Goal: Task Accomplishment & Management: Use online tool/utility

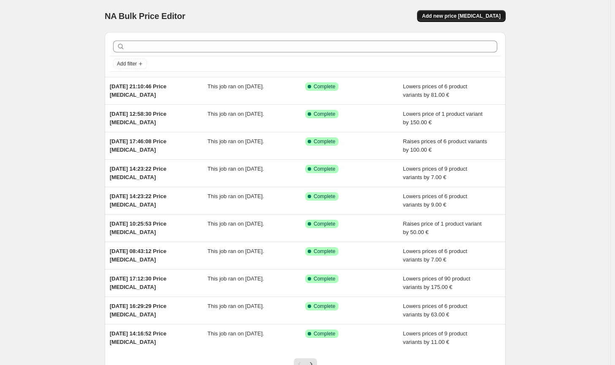
click at [459, 10] on button "Add new price [MEDICAL_DATA]" at bounding box center [461, 16] width 89 height 12
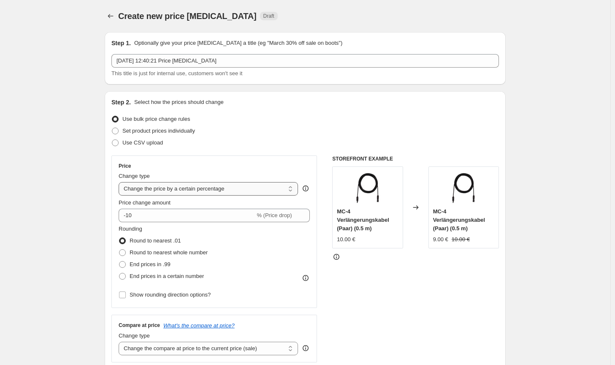
click at [204, 192] on select "Change the price to a certain amount Change the price by a certain amount Chang…" at bounding box center [208, 189] width 179 height 14
select select "by"
click at [120, 182] on select "Change the price to a certain amount Change the price by a certain amount Chang…" at bounding box center [208, 189] width 179 height 14
type input "-10.00"
click at [176, 250] on span "Round to nearest whole number" at bounding box center [169, 252] width 78 height 6
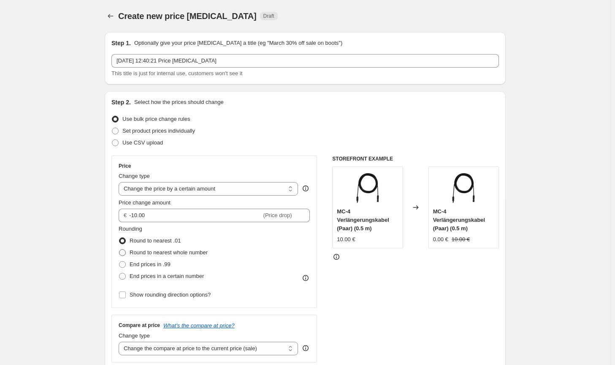
click at [120, 250] on input "Round to nearest whole number" at bounding box center [119, 249] width 0 height 0
radio input "true"
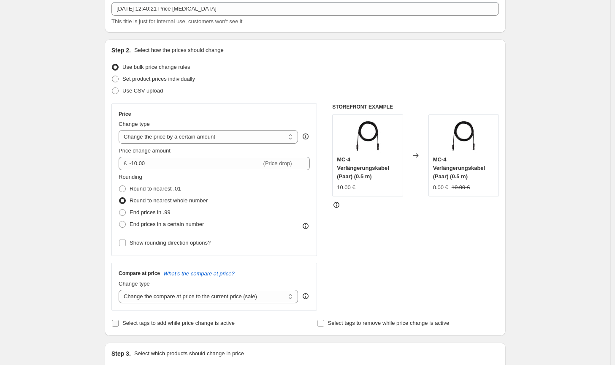
scroll to position [84, 0]
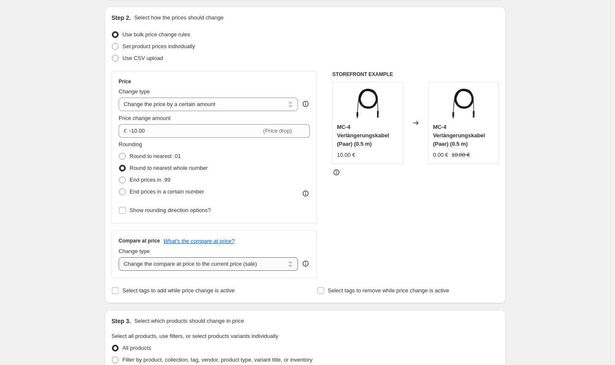
click at [213, 261] on select "Change the compare at price to the current price (sale) Change the compare at p…" at bounding box center [208, 264] width 179 height 14
select select "no_change"
click at [120, 257] on select "Change the compare at price to the current price (sale) Change the compare at p…" at bounding box center [208, 264] width 179 height 14
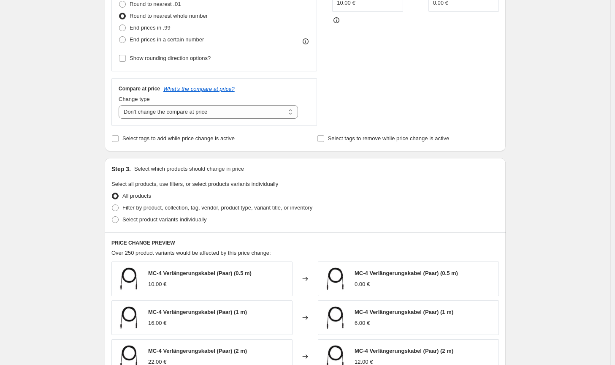
scroll to position [253, 0]
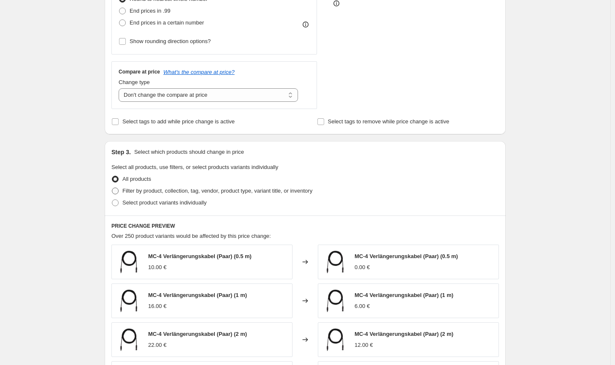
click at [271, 194] on span "Filter by product, collection, tag, vendor, product type, variant title, or inv…" at bounding box center [217, 190] width 190 height 6
click at [112, 188] on input "Filter by product, collection, tag, vendor, product type, variant title, or inv…" at bounding box center [112, 187] width 0 height 0
radio input "true"
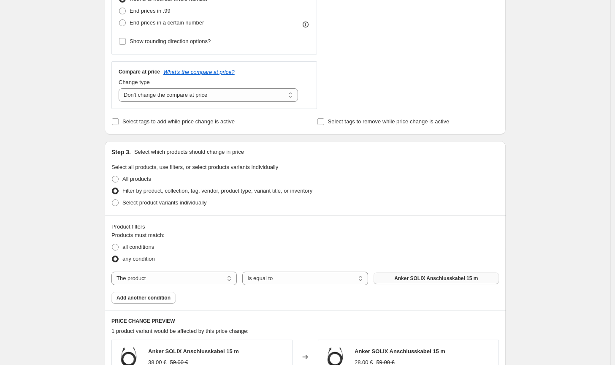
click at [419, 280] on span "Anker SOLIX Anschlusskabel 15 m" at bounding box center [436, 278] width 84 height 7
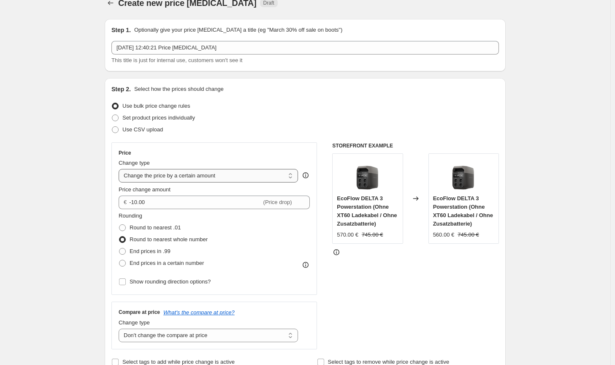
scroll to position [0, 0]
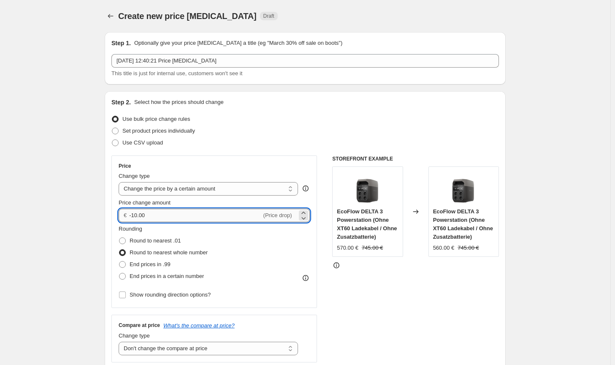
drag, startPoint x: 159, startPoint y: 213, endPoint x: 137, endPoint y: 211, distance: 22.4
click at [138, 211] on input "-10.00" at bounding box center [195, 216] width 132 height 14
type input "-18.00"
click at [458, 332] on div "STOREFRONT EXAMPLE EcoFlow DELTA 3 Powerstation (Ohne XT60 Ladekabel / Ohne Zus…" at bounding box center [415, 258] width 167 height 207
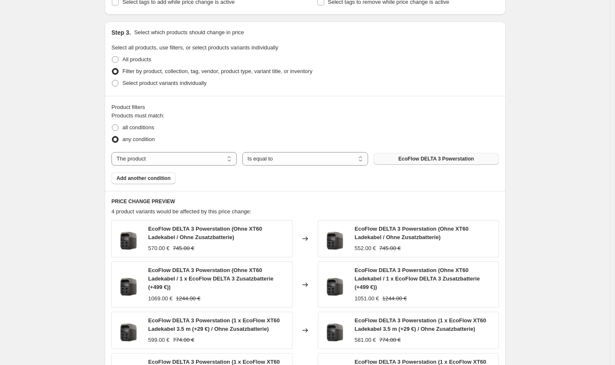
scroll to position [554, 0]
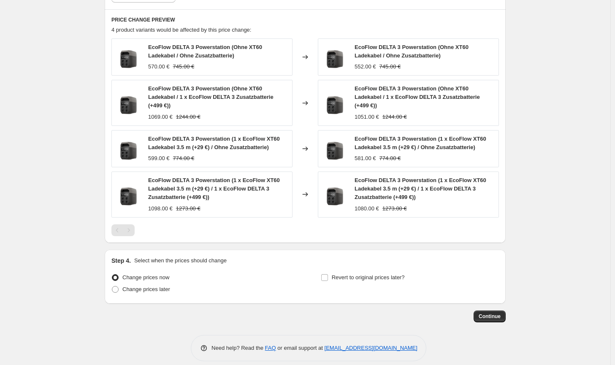
click at [491, 313] on span "Continue" at bounding box center [490, 316] width 22 height 7
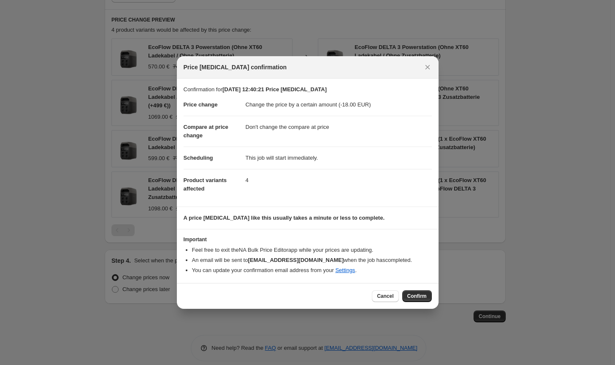
click at [432, 293] on div "Cancel Confirm" at bounding box center [308, 296] width 262 height 26
click at [426, 294] on span "Confirm" at bounding box center [417, 296] width 19 height 7
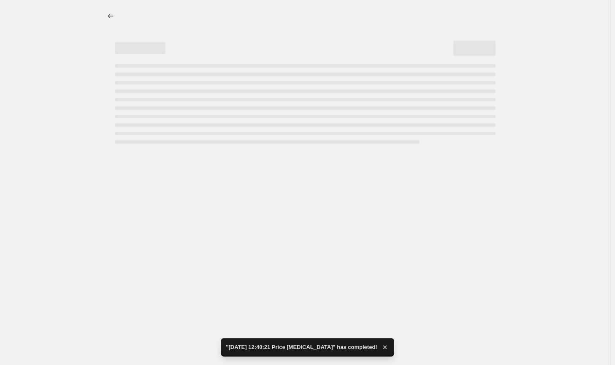
select select "by"
select select "no_change"
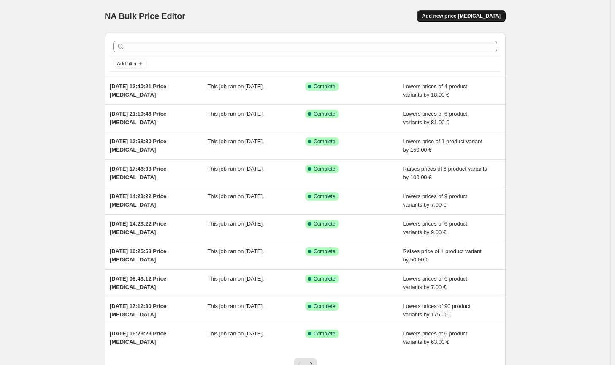
click at [476, 17] on span "Add new price [MEDICAL_DATA]" at bounding box center [461, 16] width 79 height 7
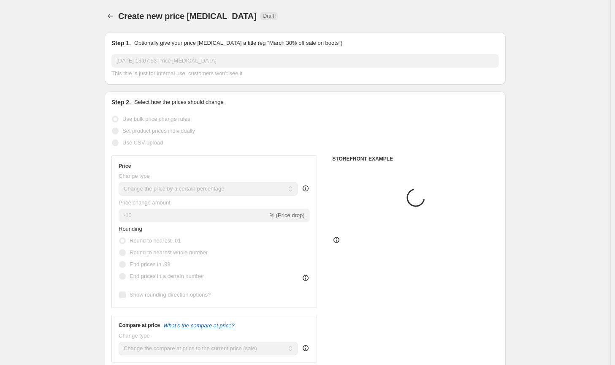
click at [226, 182] on select "Change the price to a certain amount Change the price by a certain amount Chang…" at bounding box center [208, 189] width 179 height 14
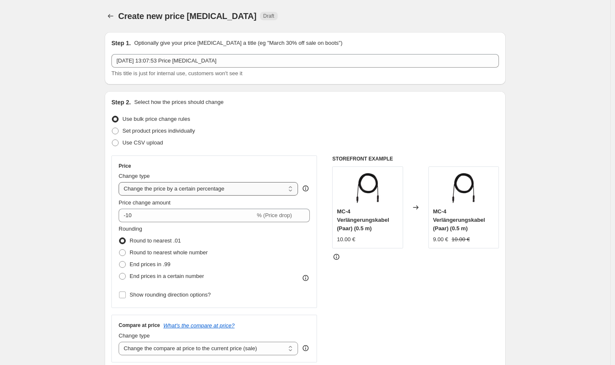
click at [216, 195] on select "Change the price to a certain amount Change the price by a certain amount Chang…" at bounding box center [208, 189] width 179 height 14
select select "by"
click at [120, 182] on select "Change the price to a certain amount Change the price by a certain amount Chang…" at bounding box center [208, 189] width 179 height 14
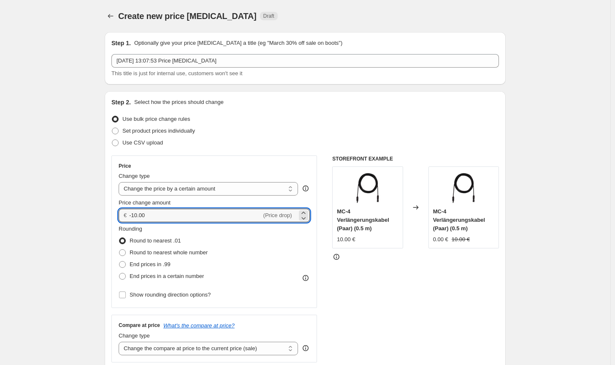
drag, startPoint x: 182, startPoint y: 217, endPoint x: 130, endPoint y: 210, distance: 52.4
click at [130, 210] on div "€ -10.00 (Price drop)" at bounding box center [214, 216] width 191 height 14
type input "50.00"
click at [189, 251] on span "Round to nearest whole number" at bounding box center [169, 252] width 78 height 6
click at [120, 250] on input "Round to nearest whole number" at bounding box center [119, 249] width 0 height 0
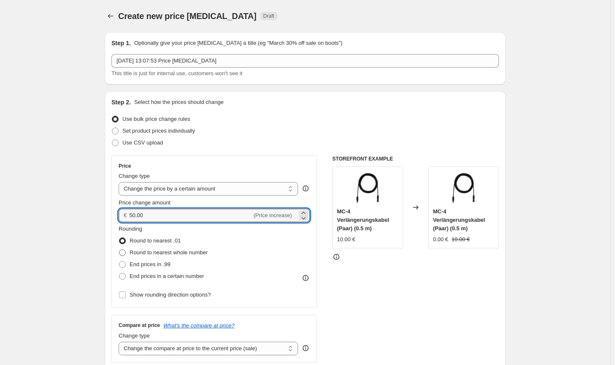
radio input "true"
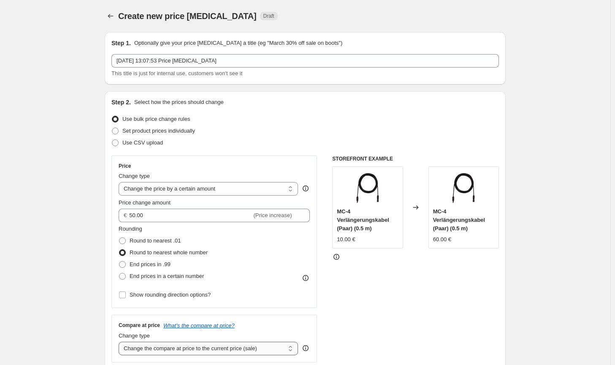
drag, startPoint x: 247, startPoint y: 351, endPoint x: 245, endPoint y: 346, distance: 4.9
click at [247, 351] on select "Change the compare at price to the current price (sale) Change the compare at p…" at bounding box center [208, 349] width 179 height 14
select select "no_change"
click at [120, 342] on select "Change the compare at price to the current price (sale) Change the compare at p…" at bounding box center [208, 349] width 179 height 14
click at [405, 319] on div "STOREFRONT EXAMPLE MC-4 Verlängerungskabel (Paar) (0.5 m) 10.00 € Changed to MC…" at bounding box center [415, 258] width 167 height 207
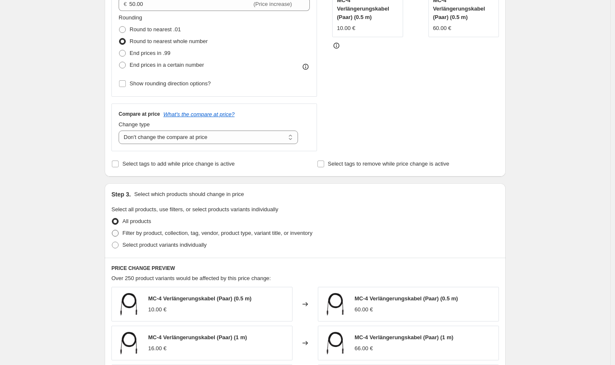
click at [303, 235] on span "Filter by product, collection, tag, vendor, product type, variant title, or inv…" at bounding box center [217, 233] width 190 height 6
click at [112, 230] on input "Filter by product, collection, tag, vendor, product type, variant title, or inv…" at bounding box center [112, 230] width 0 height 0
radio input "true"
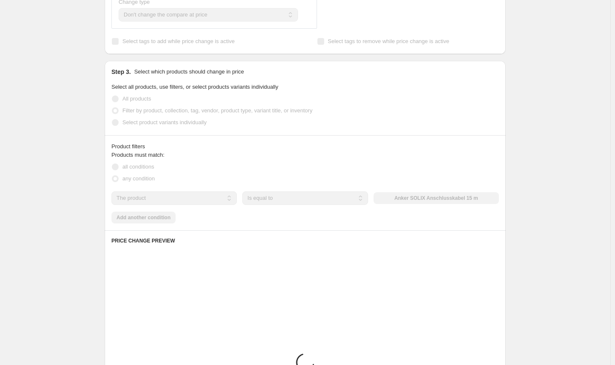
scroll to position [338, 0]
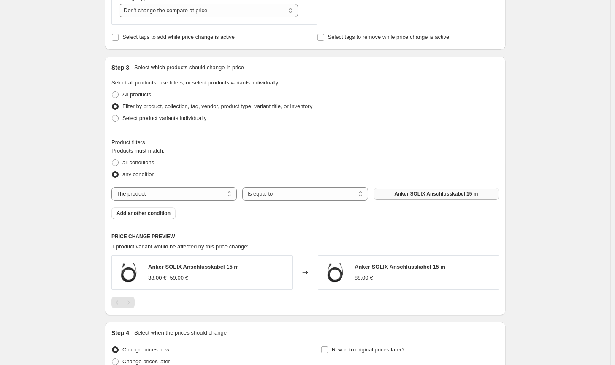
click at [410, 198] on button "Anker SOLIX Anschlusskabel 15 m" at bounding box center [436, 194] width 125 height 12
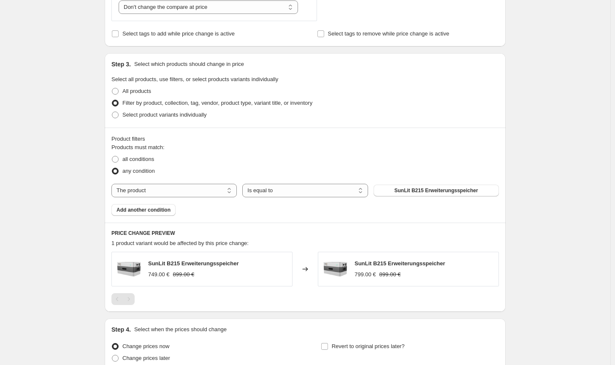
scroll to position [419, 0]
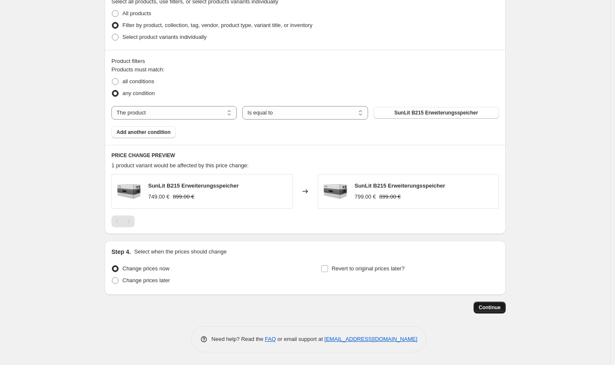
click at [489, 307] on span "Continue" at bounding box center [490, 307] width 22 height 7
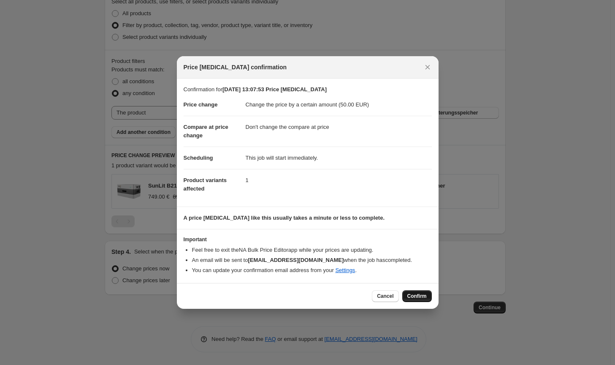
click at [424, 297] on span "Confirm" at bounding box center [417, 296] width 19 height 7
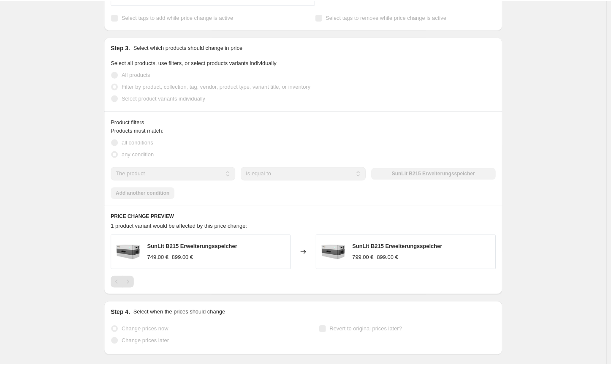
scroll to position [441, 0]
